Goal: Book appointment/travel/reservation

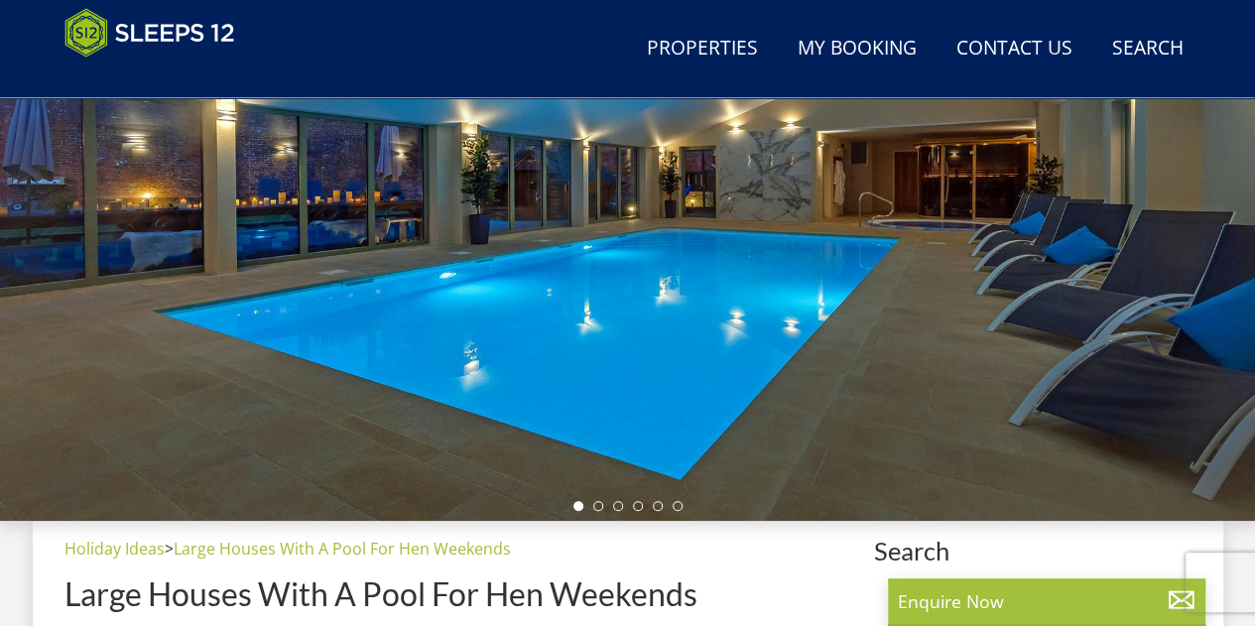
scroll to position [712, 0]
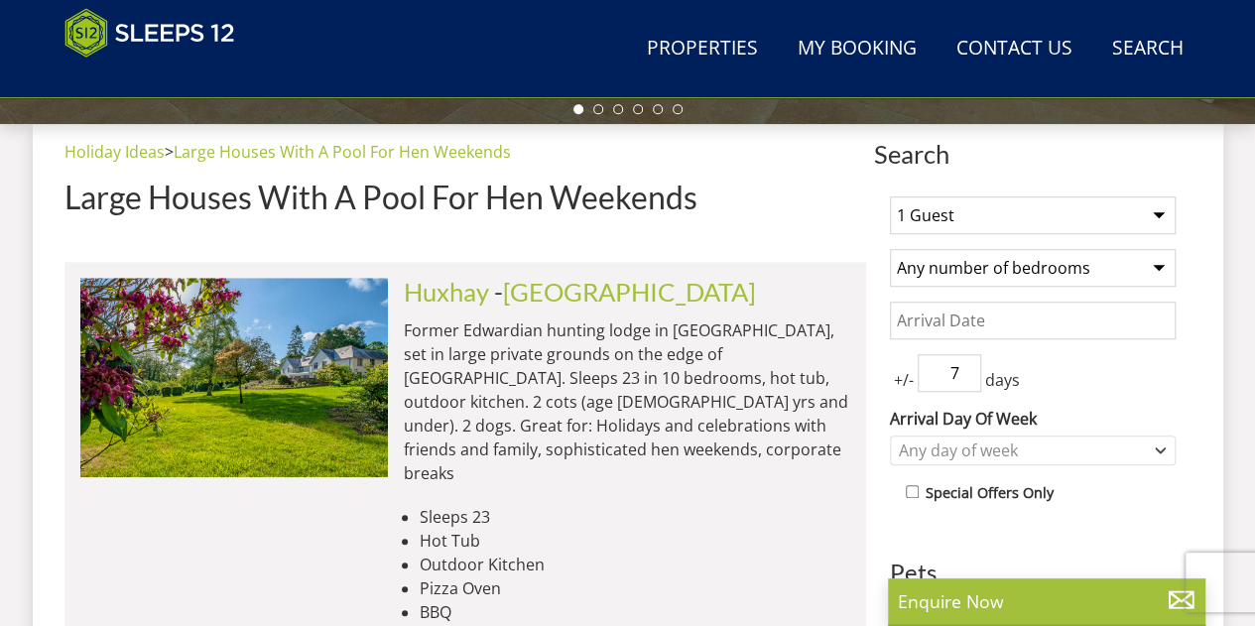
click at [980, 213] on select "1 Guest 2 Guests 3 Guests 4 Guests 5 Guests 6 Guests 7 Guests 8 Guests 9 Guests…" at bounding box center [1033, 215] width 286 height 38
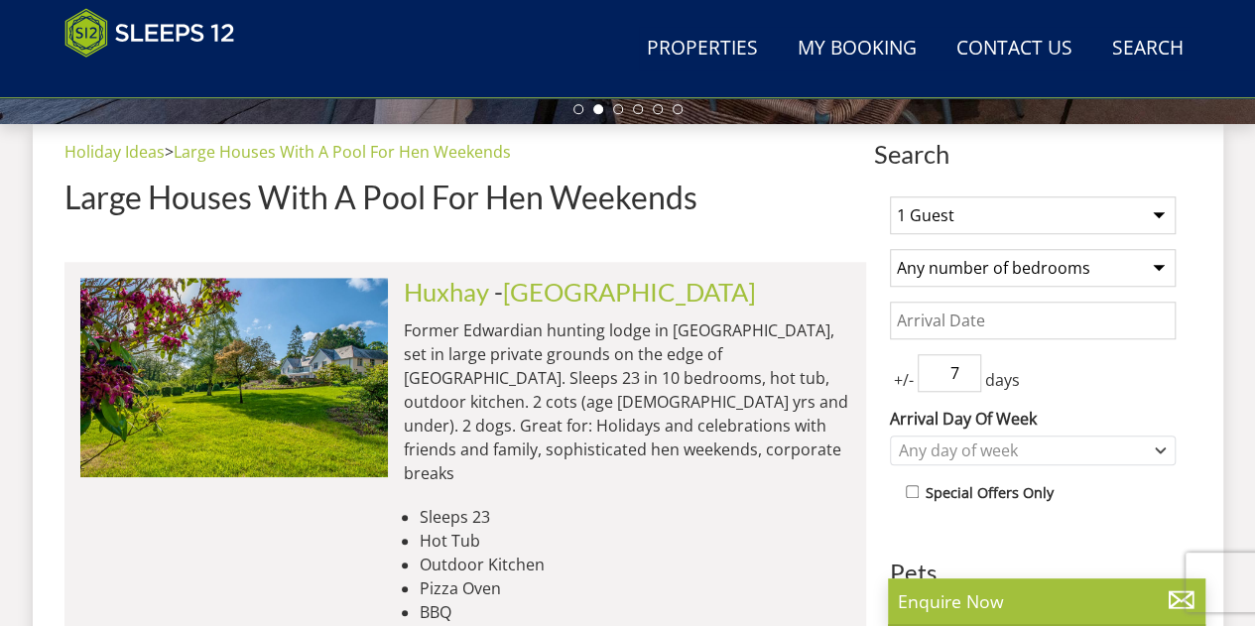
select select "25"
click at [890, 196] on select "1 Guest 2 Guests 3 Guests 4 Guests 5 Guests 6 Guests 7 Guests 8 Guests 9 Guests…" at bounding box center [1033, 215] width 286 height 38
click at [1002, 308] on input "Date" at bounding box center [1033, 320] width 286 height 38
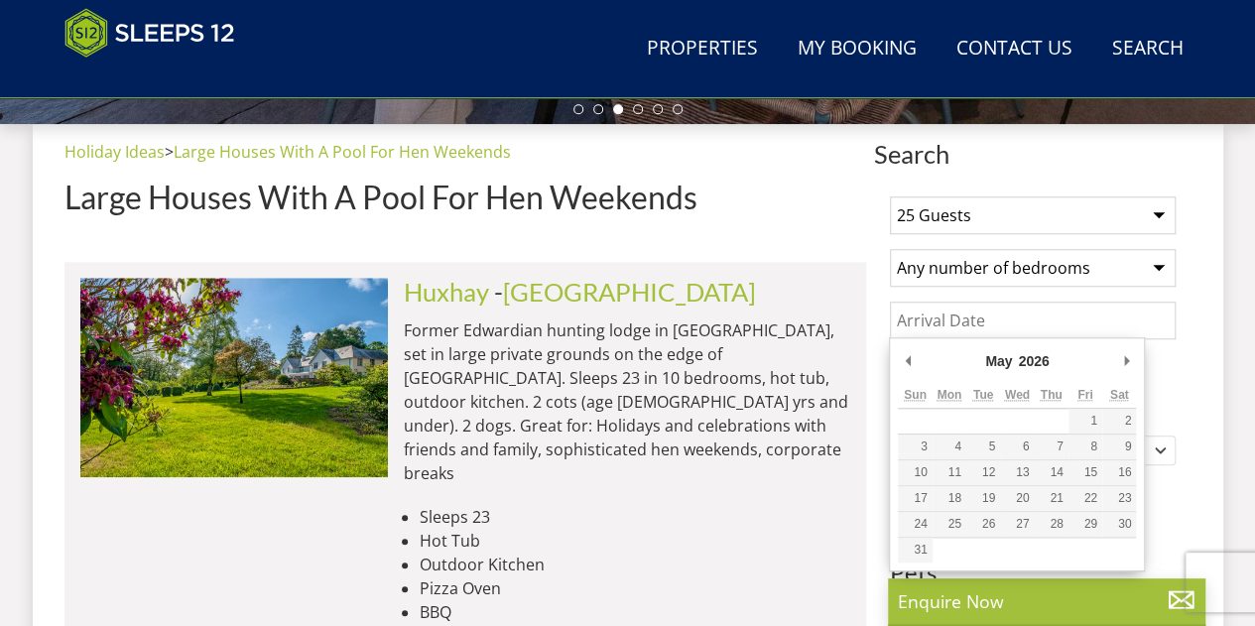
click at [892, 351] on div "May January February March April May June July August September October Novembe…" at bounding box center [1017, 454] width 256 height 234
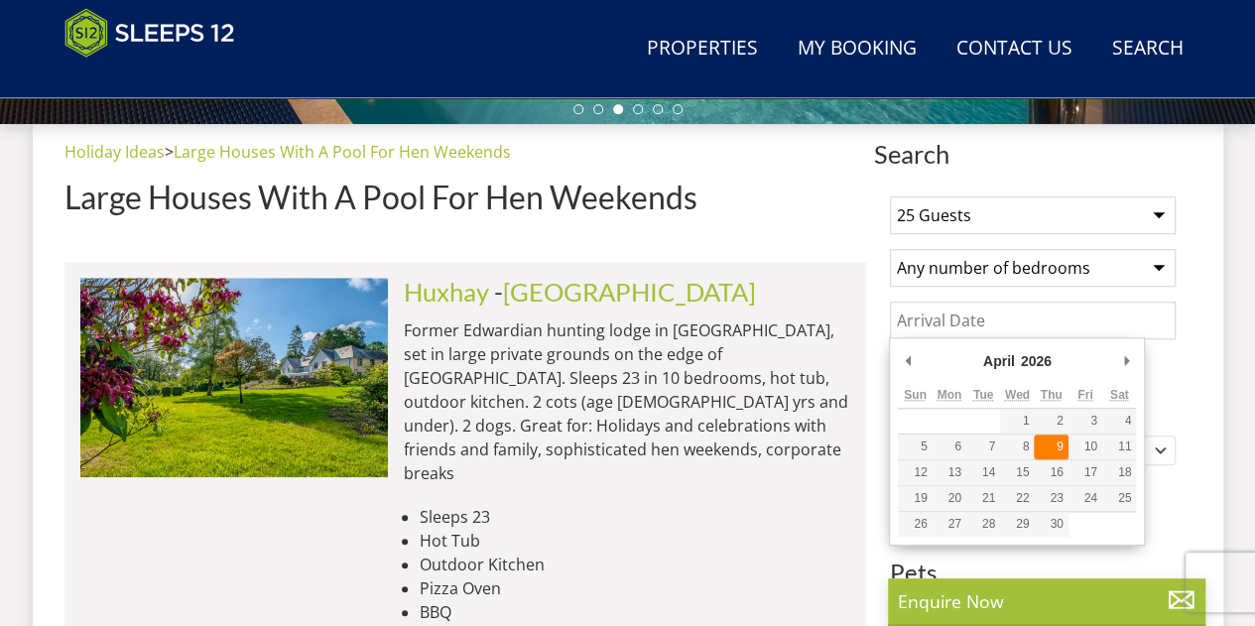
type input "[DATE]"
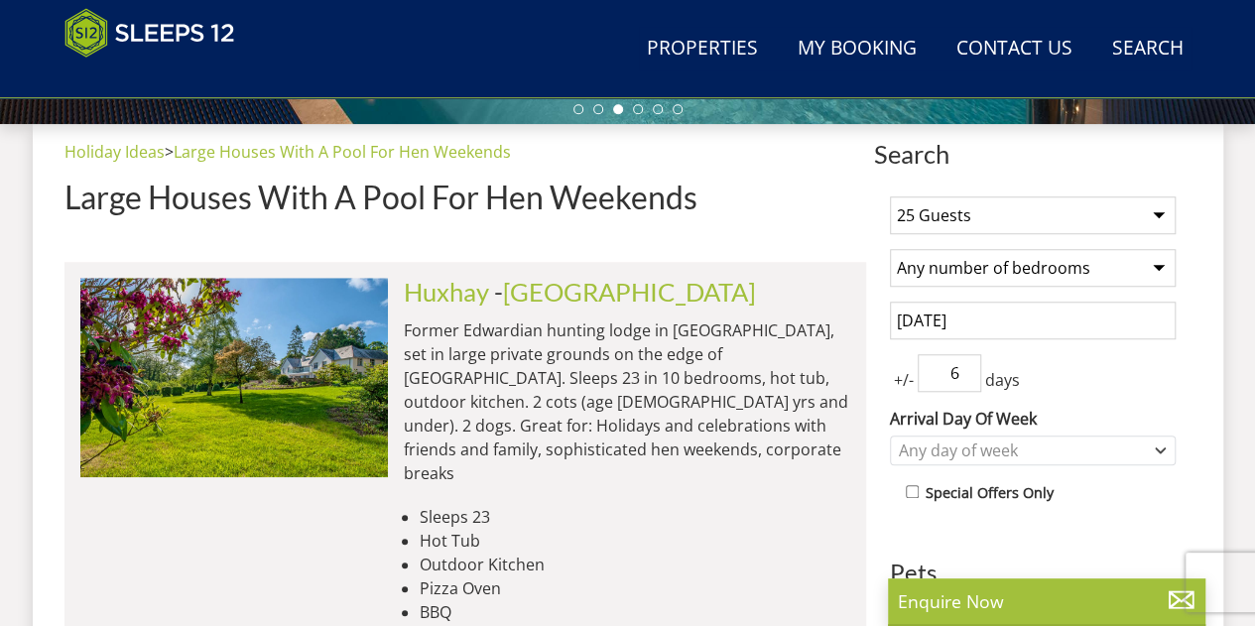
click at [963, 378] on input "6" at bounding box center [948, 373] width 63 height 38
click at [963, 378] on input "5" at bounding box center [948, 373] width 63 height 38
click at [963, 378] on input "4" at bounding box center [948, 373] width 63 height 38
click at [963, 378] on input "3" at bounding box center [948, 373] width 63 height 38
click at [963, 378] on input "2" at bounding box center [948, 373] width 63 height 38
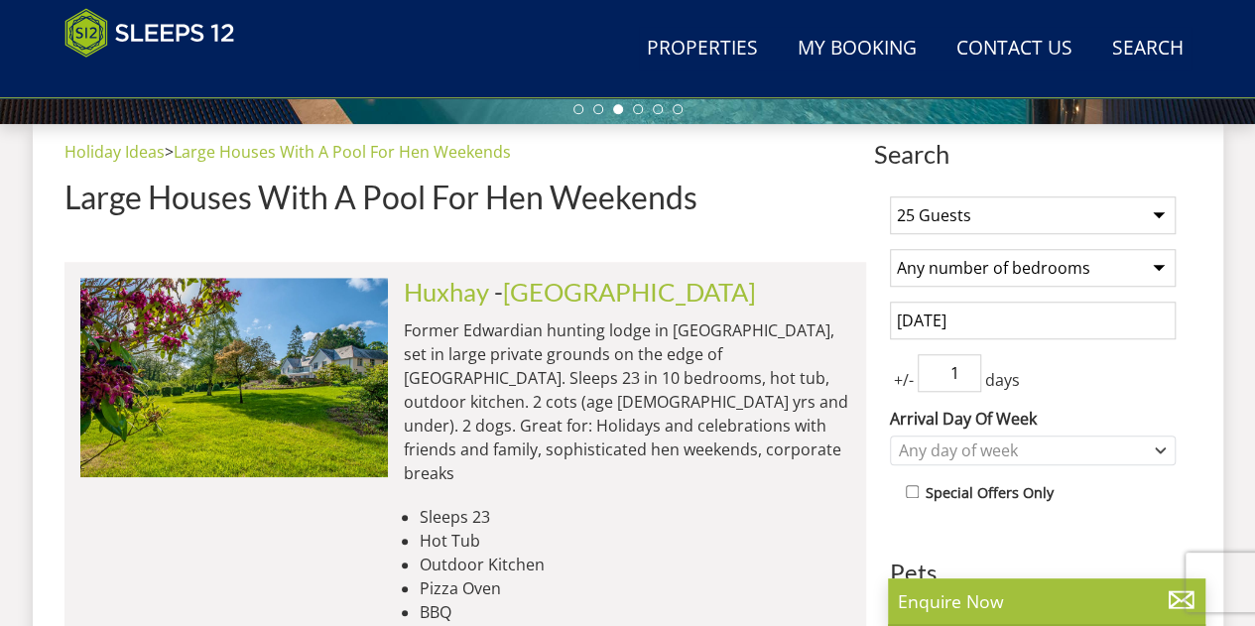
click at [963, 378] on input "1" at bounding box center [948, 373] width 63 height 38
click at [963, 378] on input "0" at bounding box center [948, 373] width 63 height 38
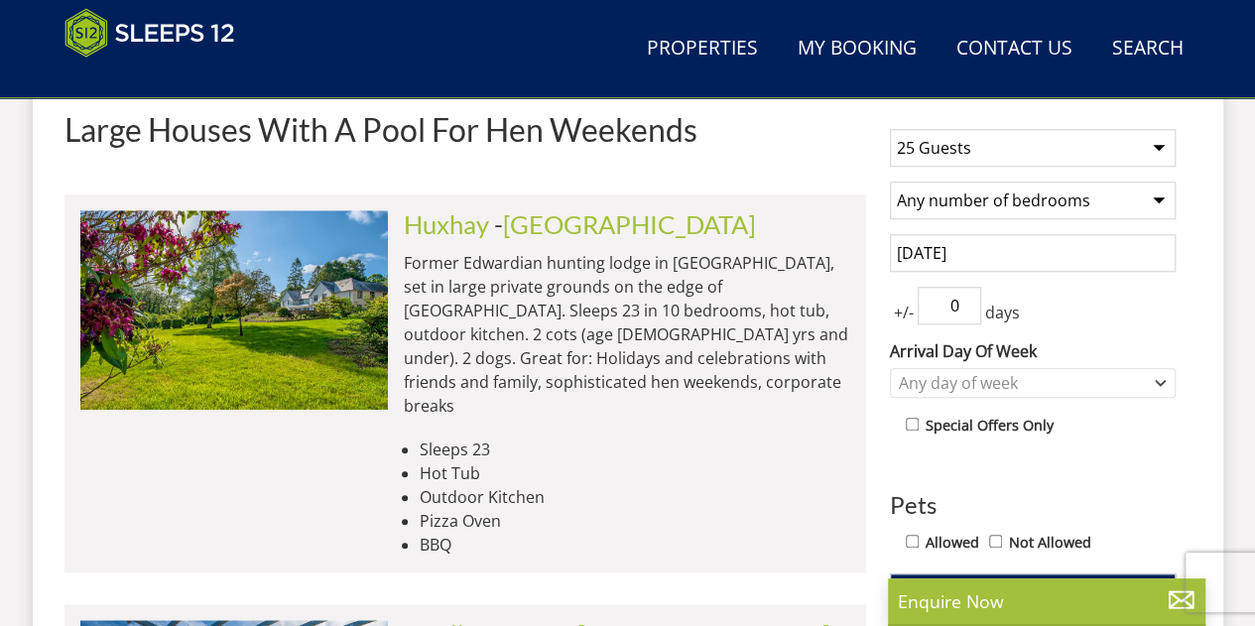
scroll to position [811, 0]
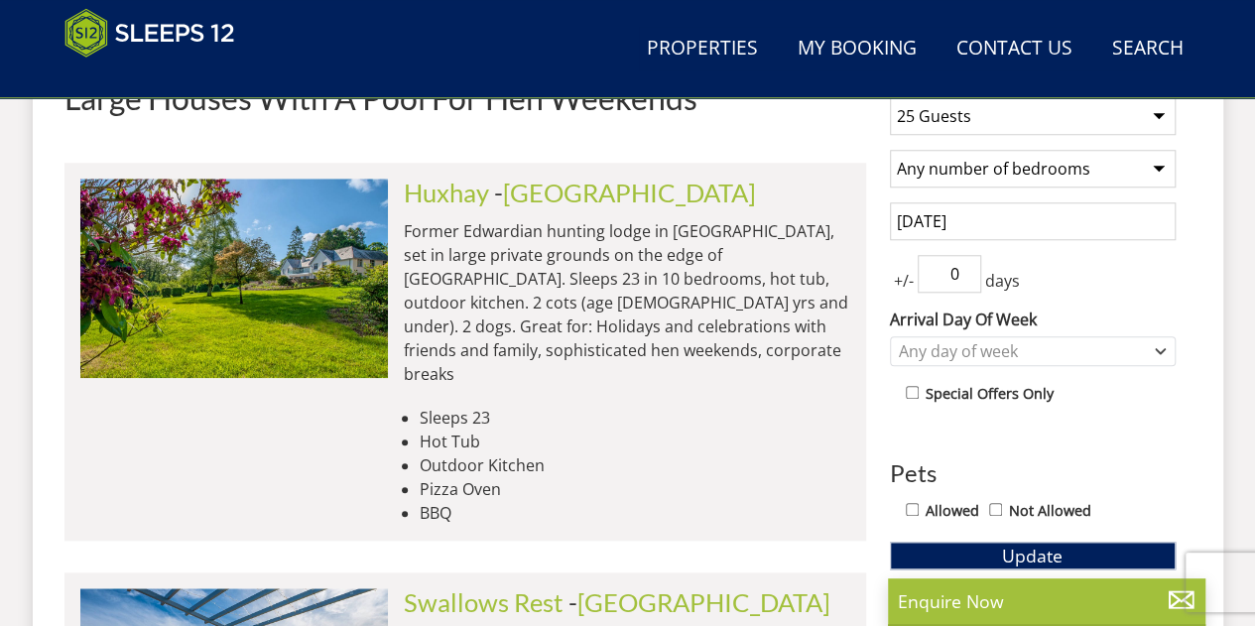
click at [1103, 271] on div "+/- 0 days" at bounding box center [1033, 274] width 286 height 38
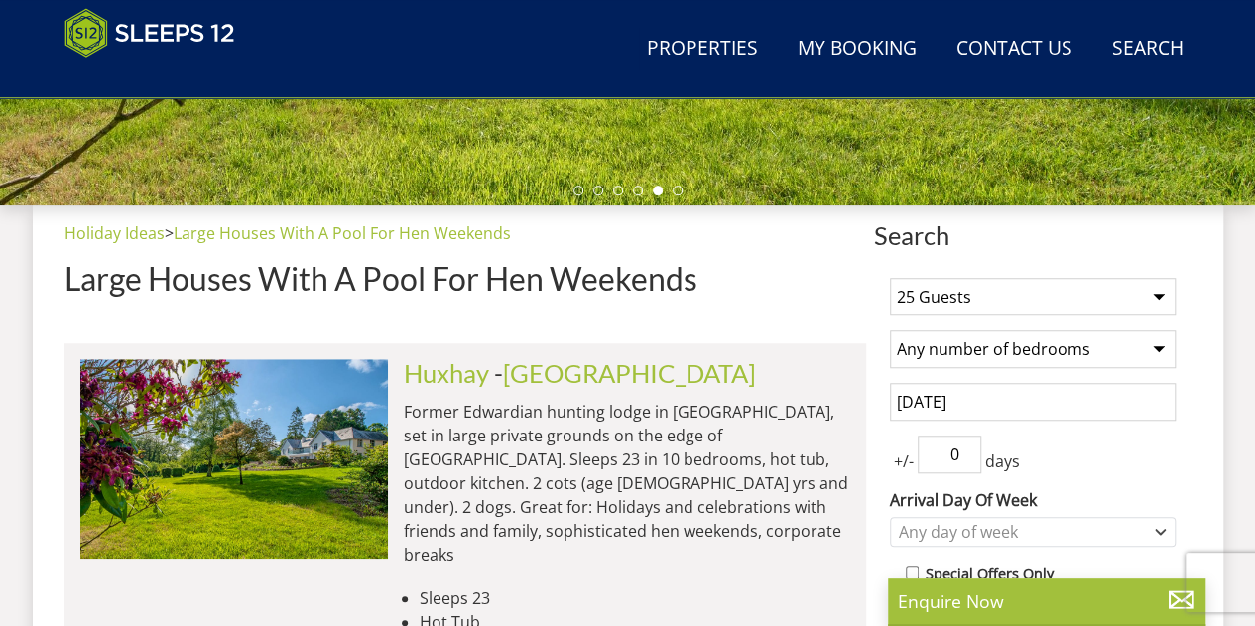
scroll to position [514, 0]
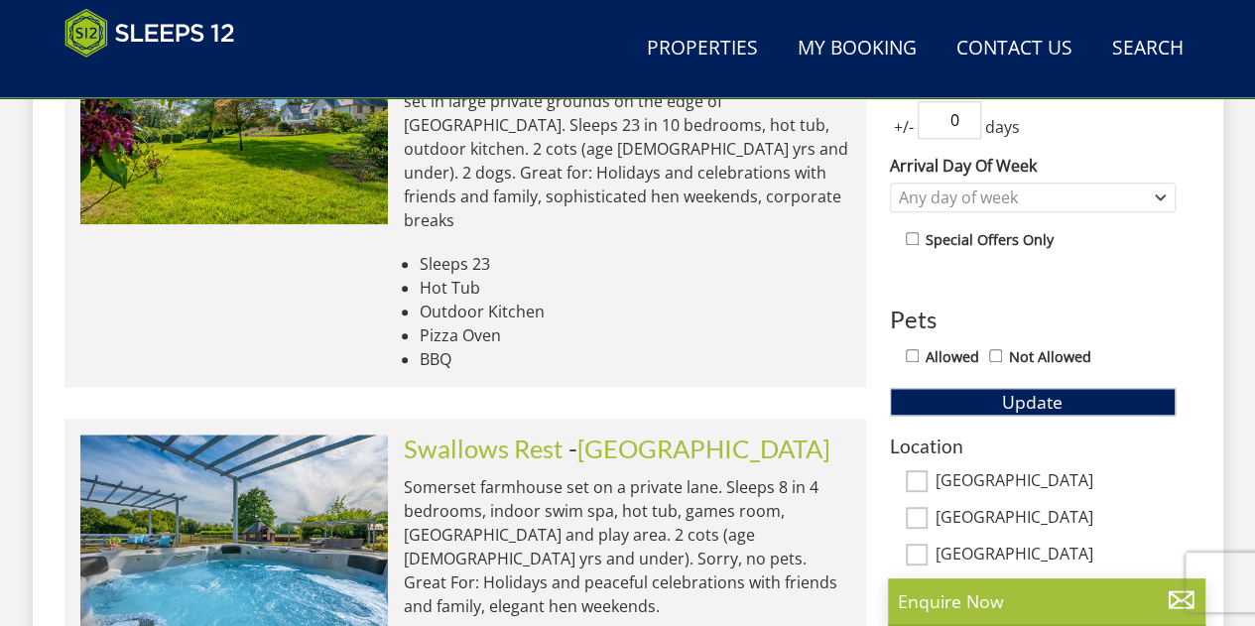
scroll to position [1109, 0]
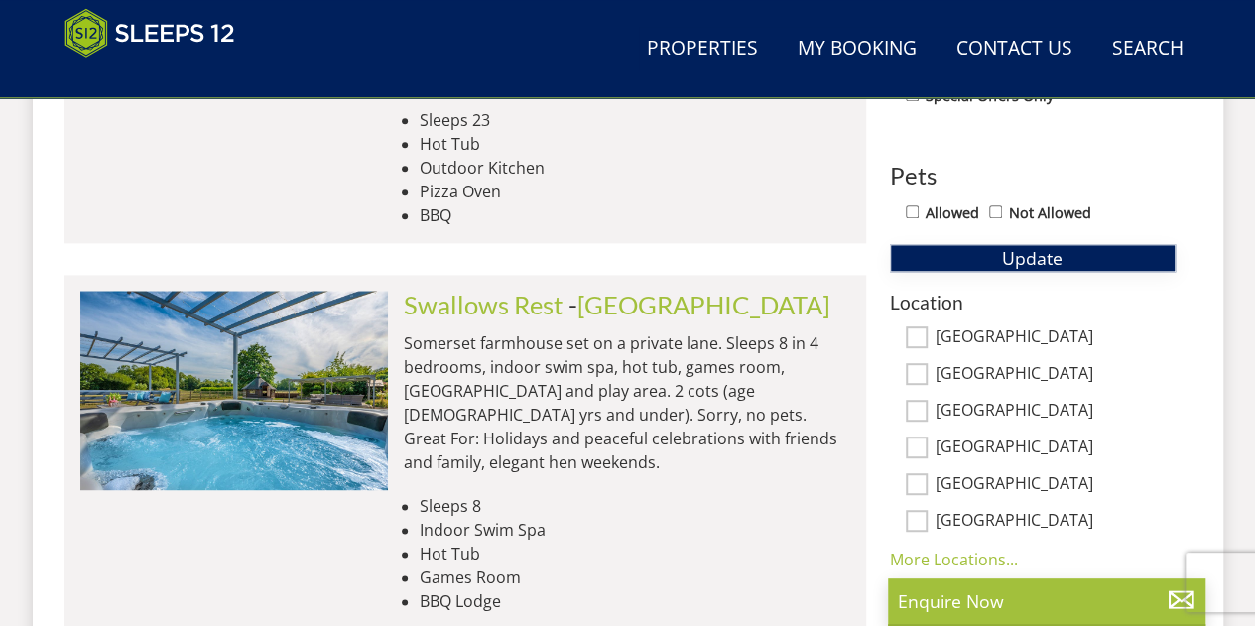
click at [1018, 263] on span "Update" at bounding box center [1032, 258] width 60 height 24
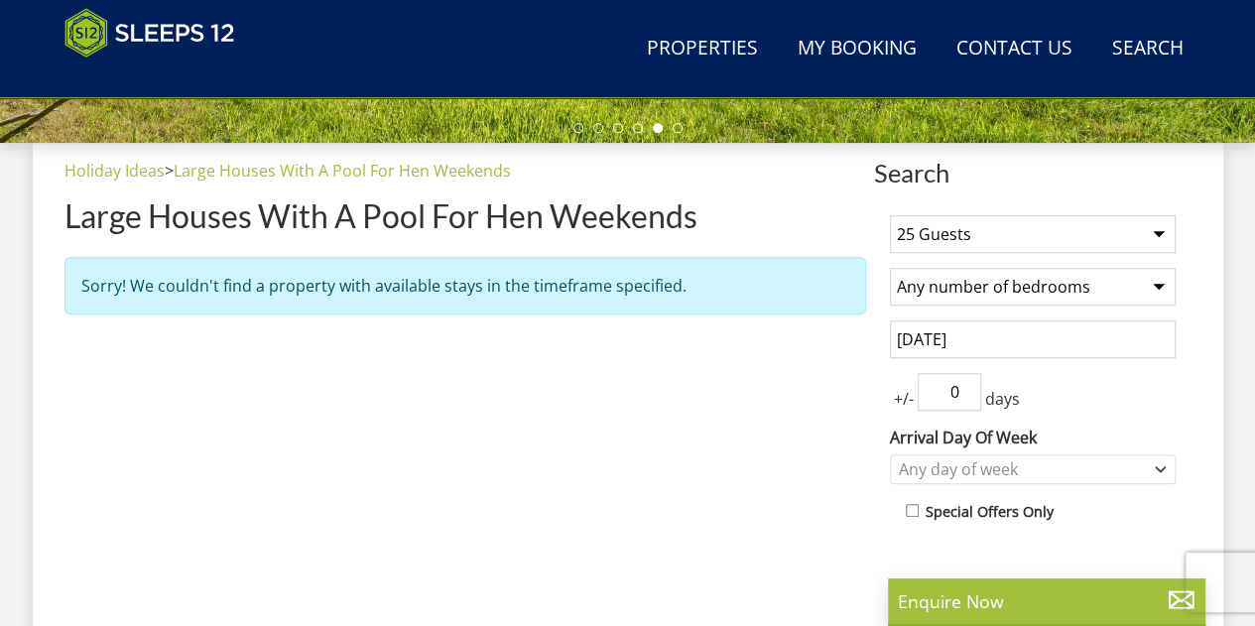
scroll to position [712, 0]
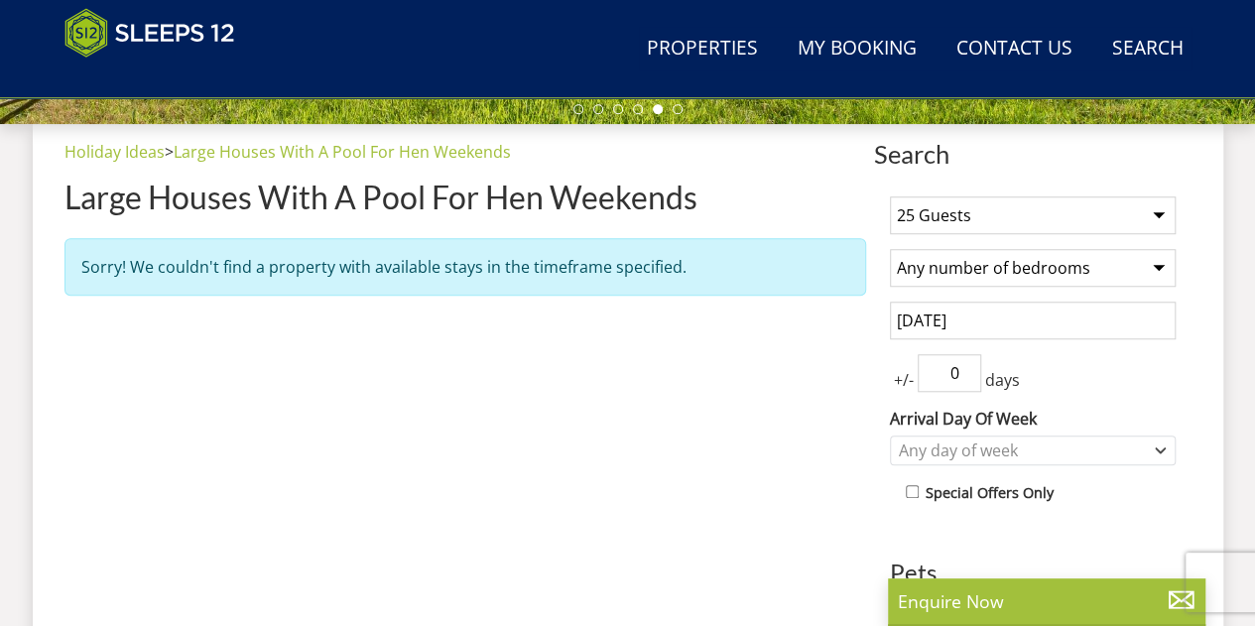
click at [961, 374] on input "0" at bounding box center [948, 373] width 63 height 38
click at [964, 362] on input "1" at bounding box center [948, 373] width 63 height 38
click at [964, 362] on input "2" at bounding box center [948, 373] width 63 height 38
type input "3"
click at [964, 362] on input "3" at bounding box center [948, 373] width 63 height 38
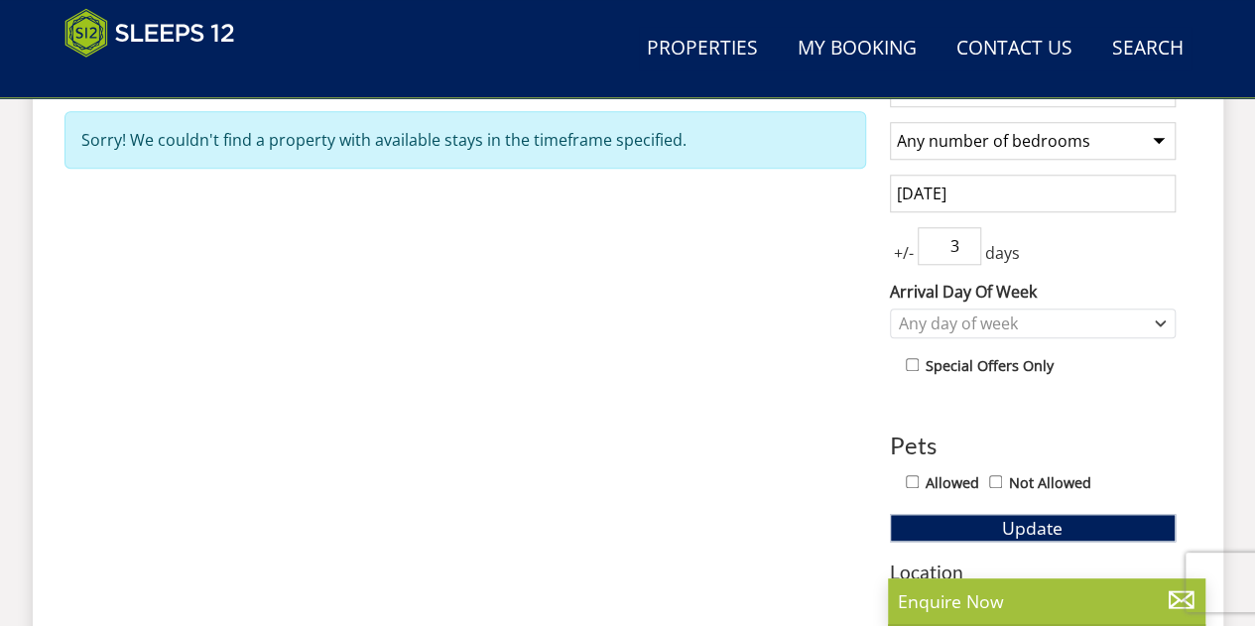
scroll to position [910, 0]
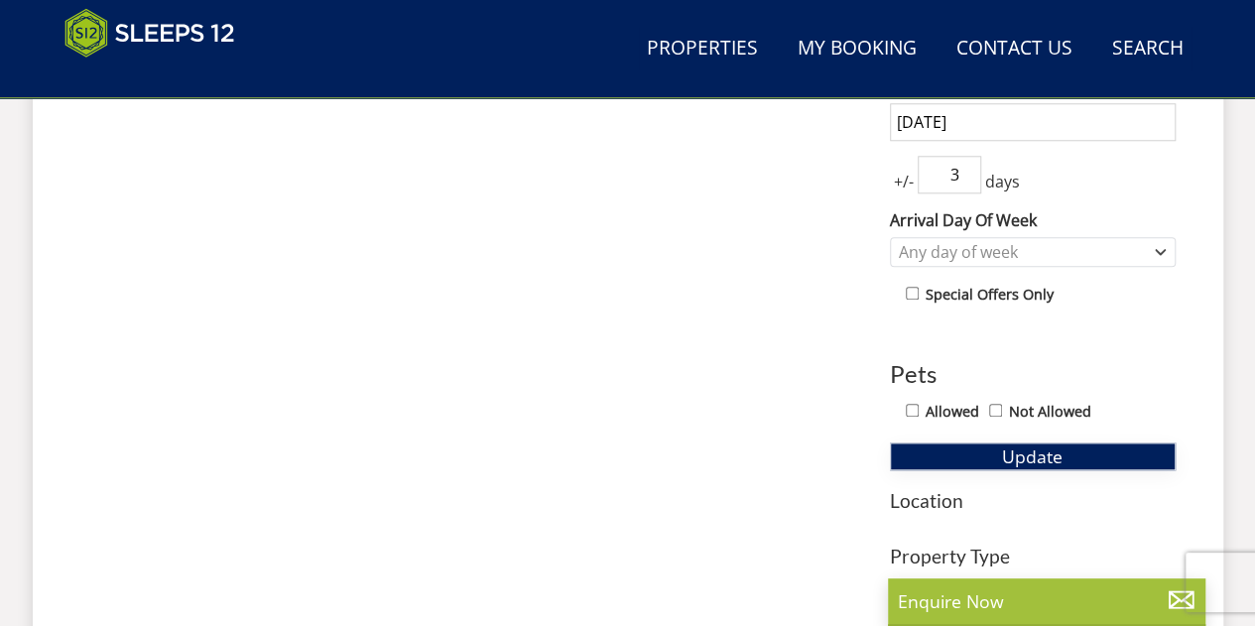
click at [1010, 453] on span "Update" at bounding box center [1032, 456] width 60 height 24
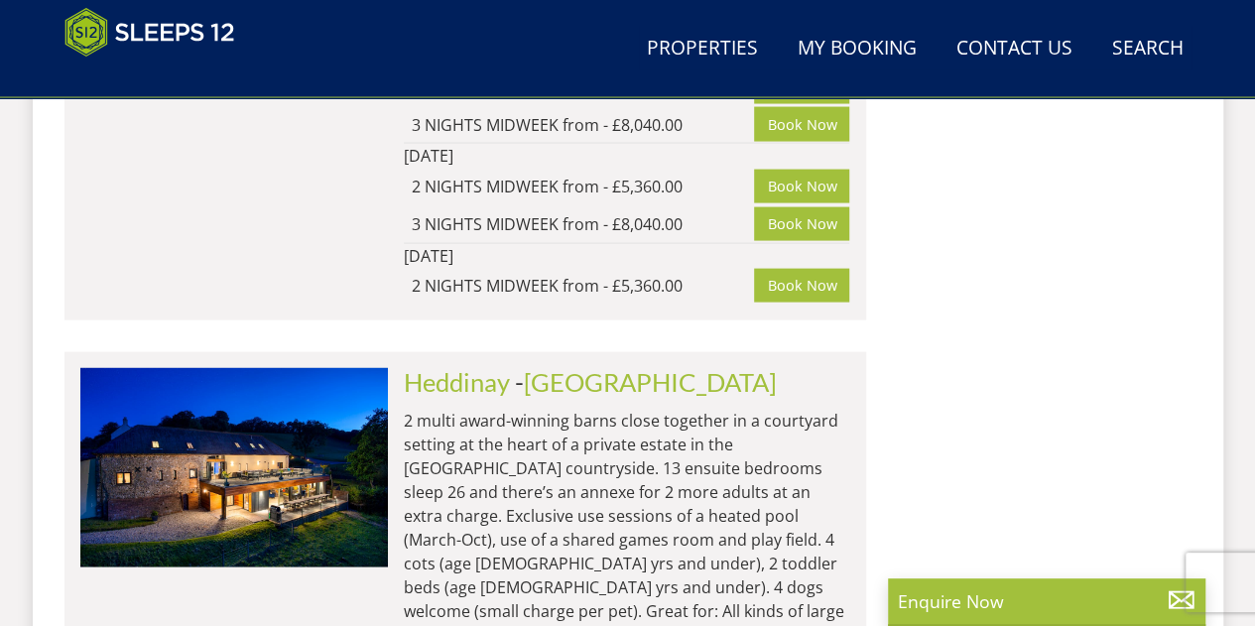
scroll to position [2101, 0]
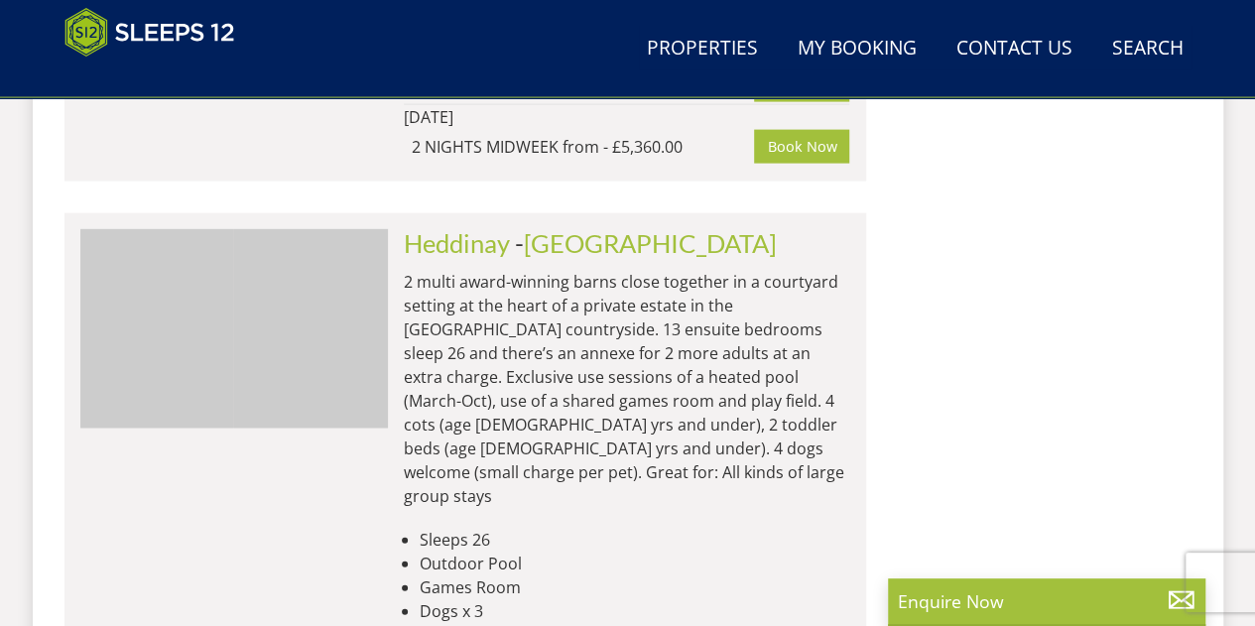
click at [377, 342] on ul at bounding box center [233, 328] width 307 height 198
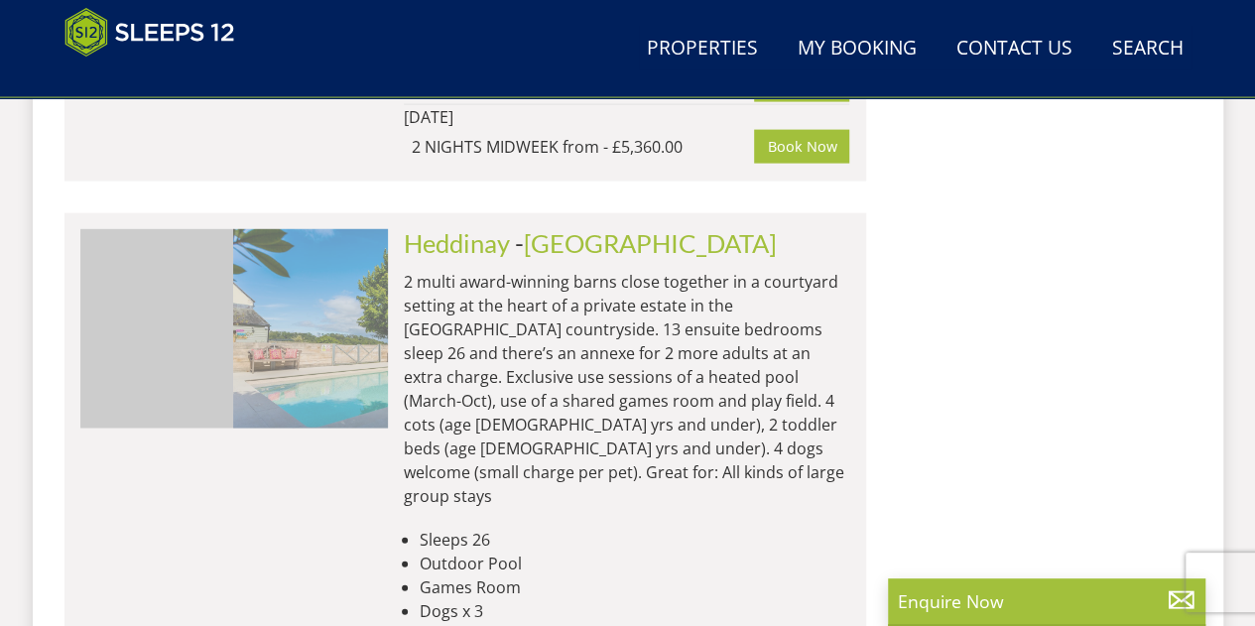
scroll to position [0, 795]
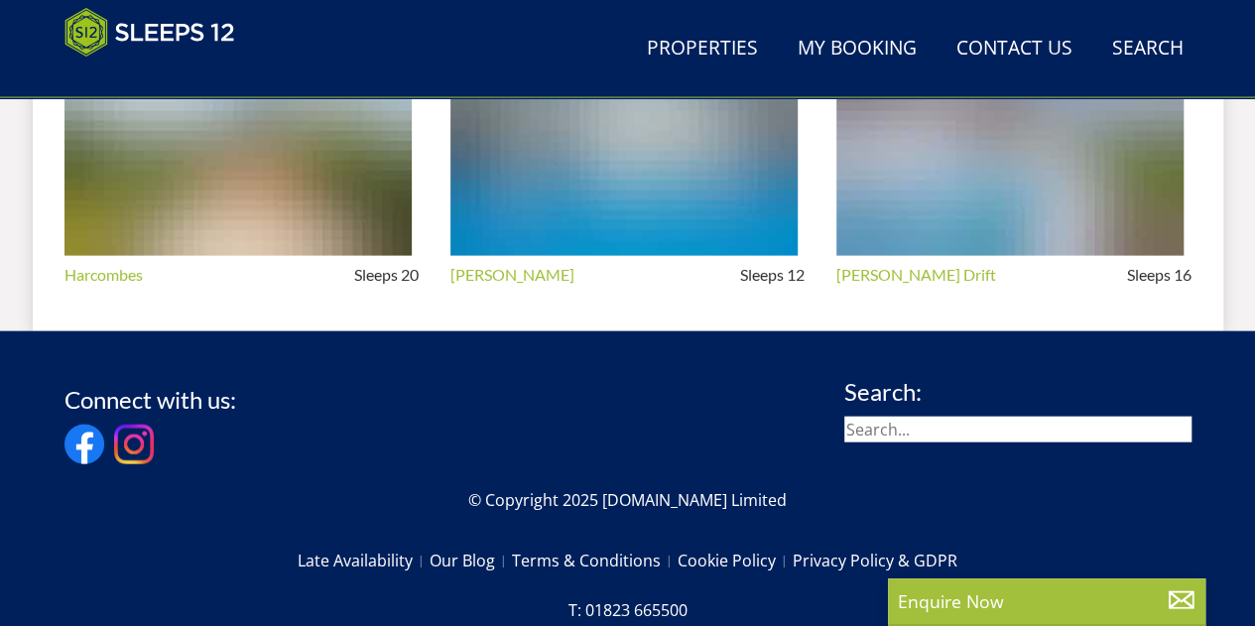
scroll to position [397, 0]
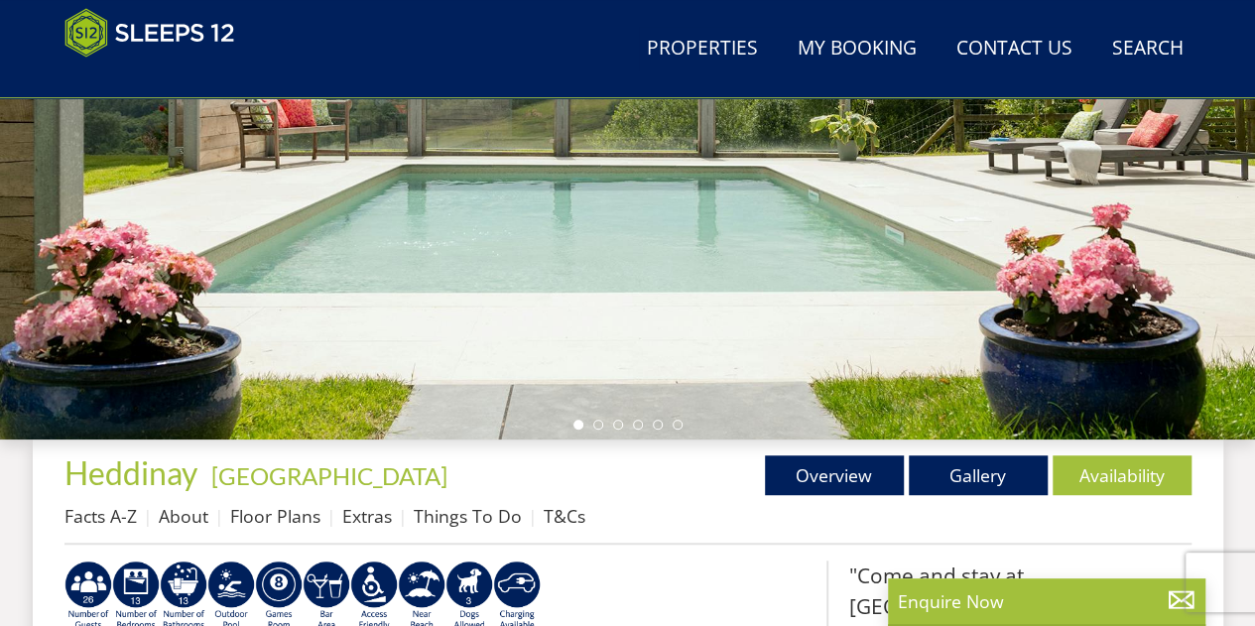
select select "25"
